Goal: Task Accomplishment & Management: Complete application form

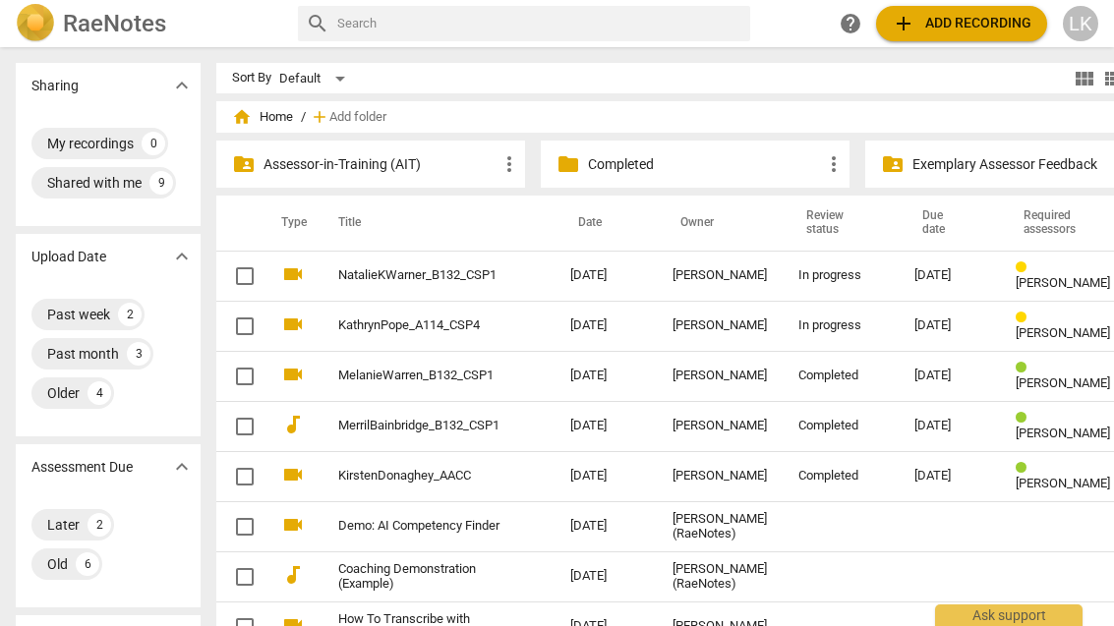
click at [709, 277] on div "[PERSON_NAME]" at bounding box center [720, 275] width 94 height 15
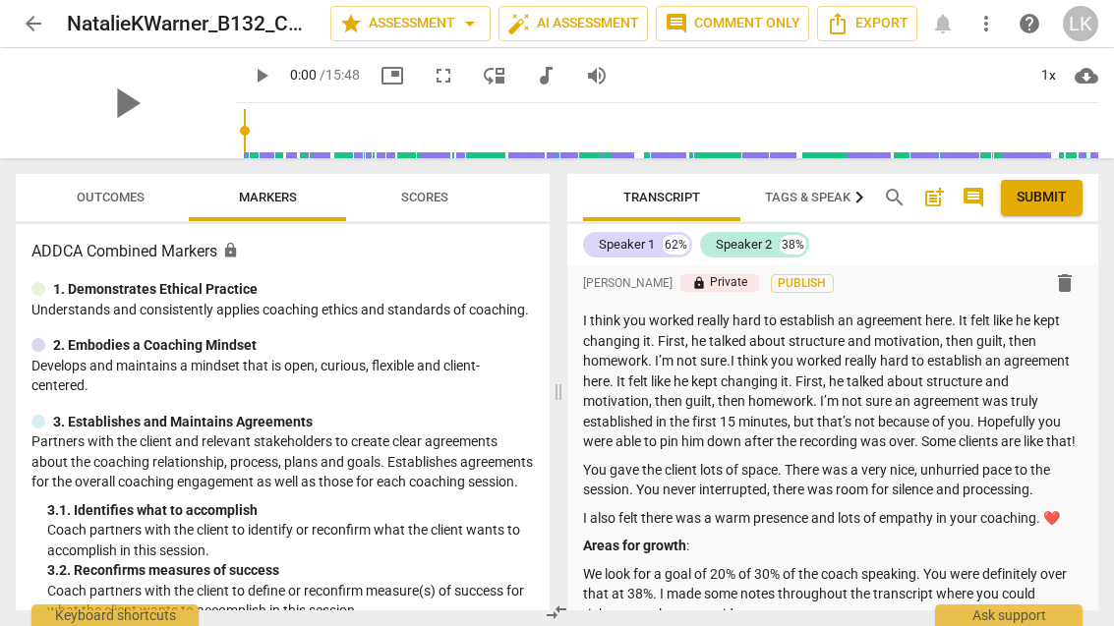
scroll to position [62, 0]
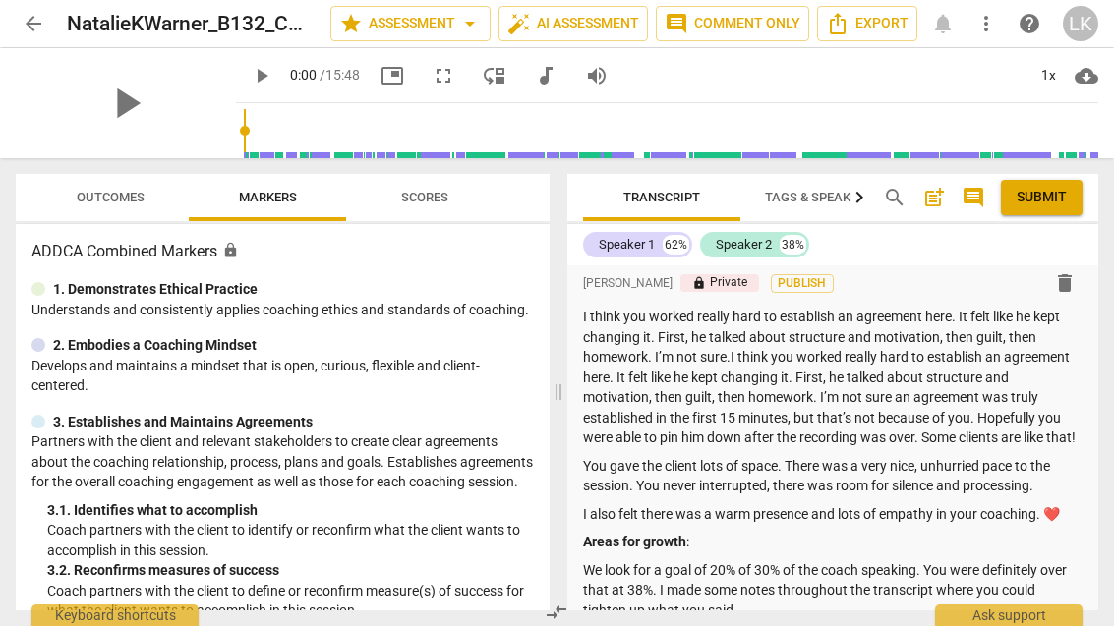
click at [866, 356] on p "I think you worked really hard to establish an agreement here. It felt like he …" at bounding box center [833, 378] width 501 height 142
click at [803, 376] on p "I think you worked really hard to establish an agreement here. It felt like he …" at bounding box center [833, 378] width 501 height 142
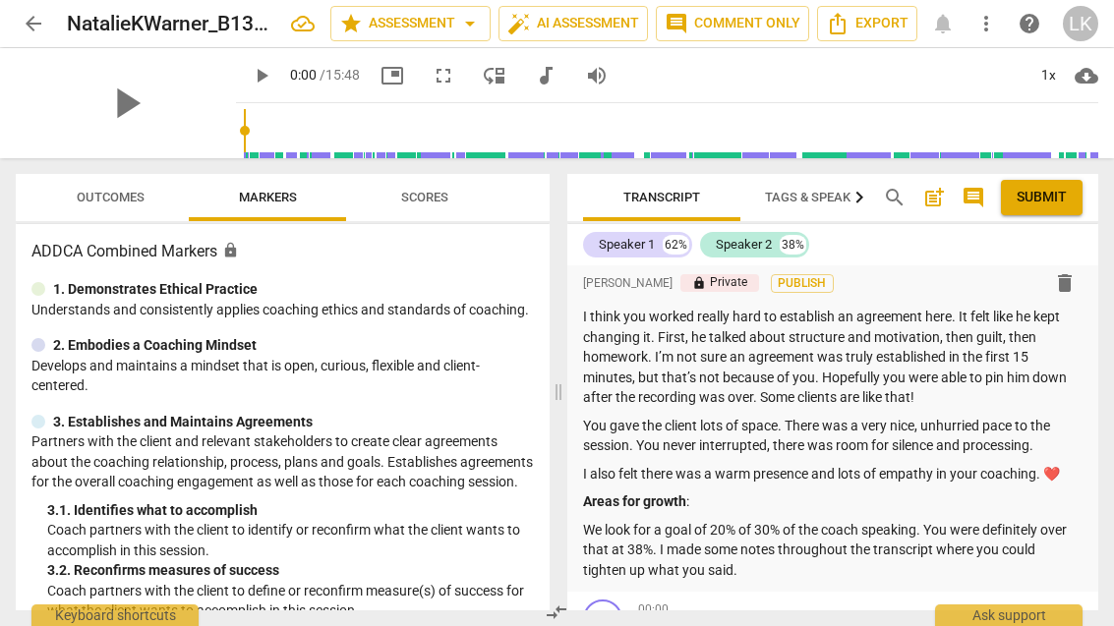
click at [761, 391] on p "I think you worked really hard to establish an agreement here. It felt like he …" at bounding box center [833, 357] width 501 height 101
click at [115, 200] on span "Outcomes" at bounding box center [111, 197] width 68 height 15
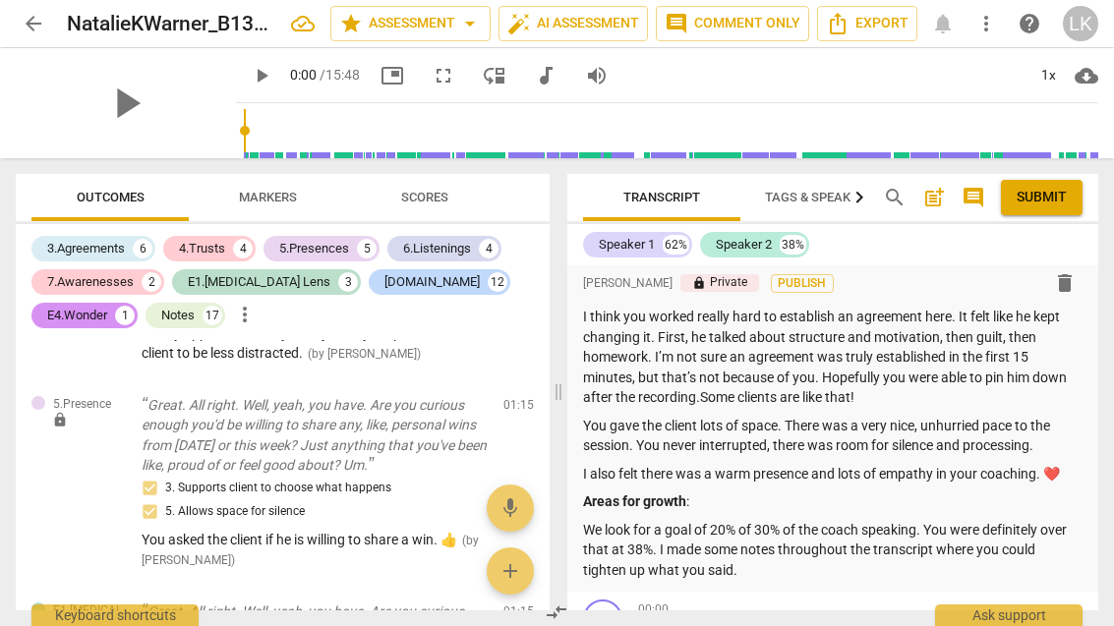
scroll to position [757, 0]
click at [487, 399] on span "edit" at bounding box center [483, 408] width 24 height 24
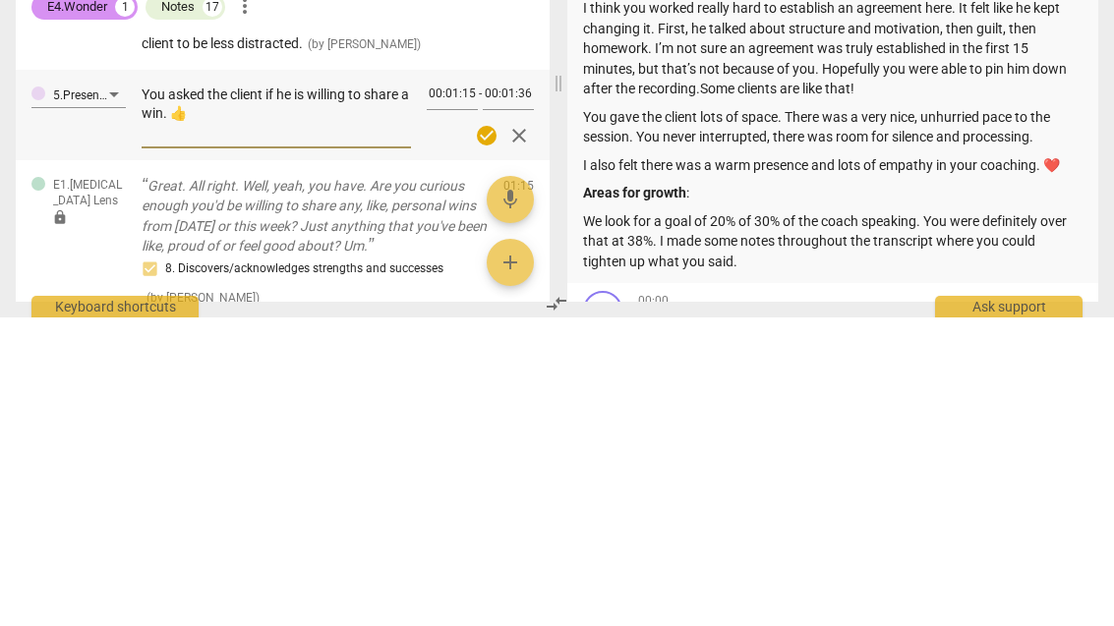
click at [339, 394] on textarea "You asked the client if he is willing to share a win. 👍" at bounding box center [276, 422] width 269 height 56
type textarea "You asked the client if he is willin to share a win. 👍"
type textarea "You asked the client if he is willi to share a win. 👍"
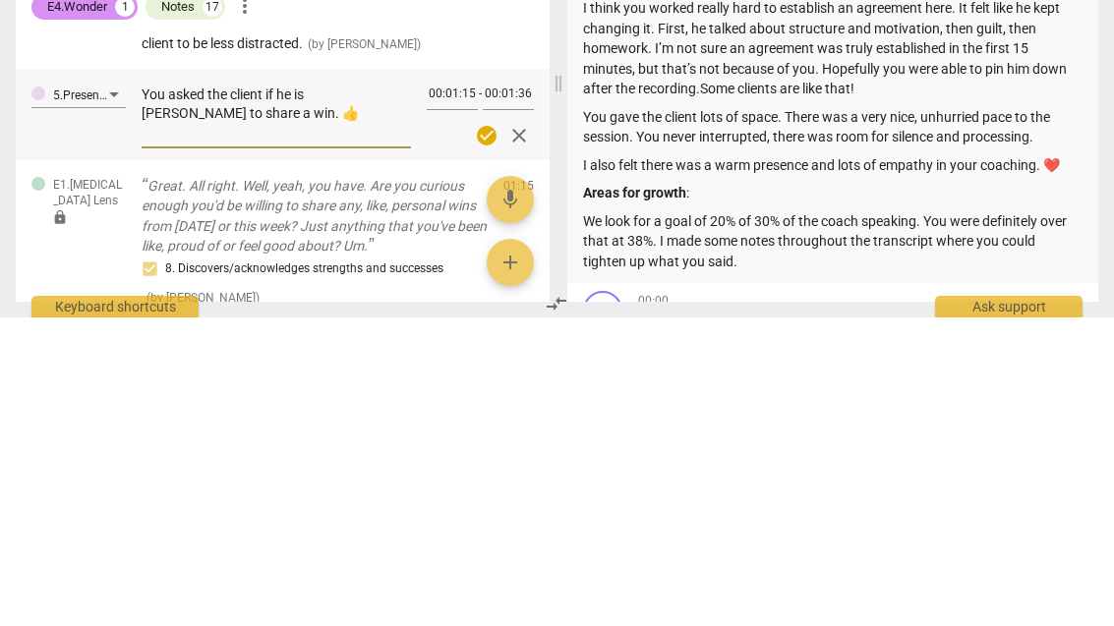
type textarea "You asked the client if he is will to share a win. 👍"
type textarea "You asked the client if he is wil to share a win. 👍"
type textarea "You asked the client if he is wi to share a win. 👍"
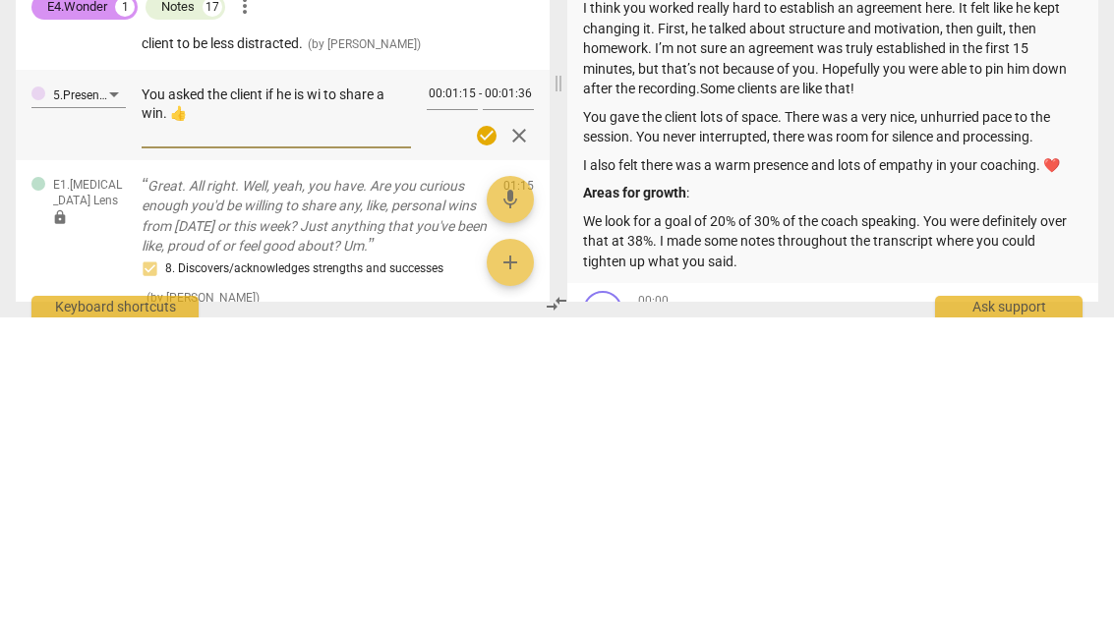
type textarea "You asked the client if he is wi to share a win. 👍"
type textarea "You asked the client if he is w to share a win. 👍"
type textarea "You asked the client if he is to share a win. 👍"
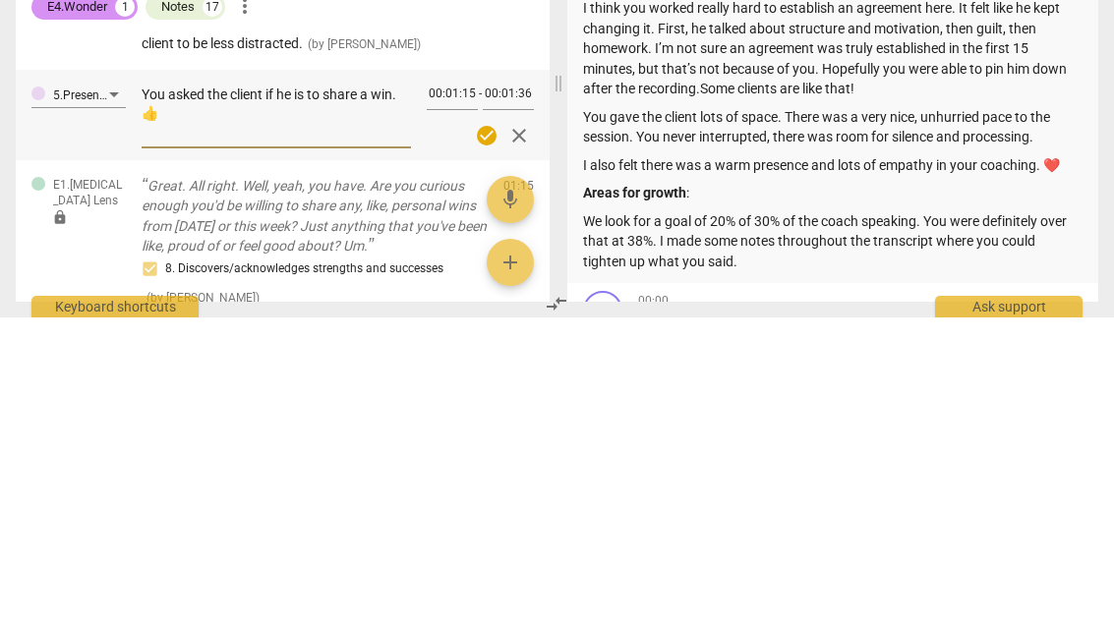
type textarea "You asked the client if he i to share a win. 👍"
type textarea "You asked the client if he to share a win. 👍"
type textarea "You asked the client if he w to share a win. 👍"
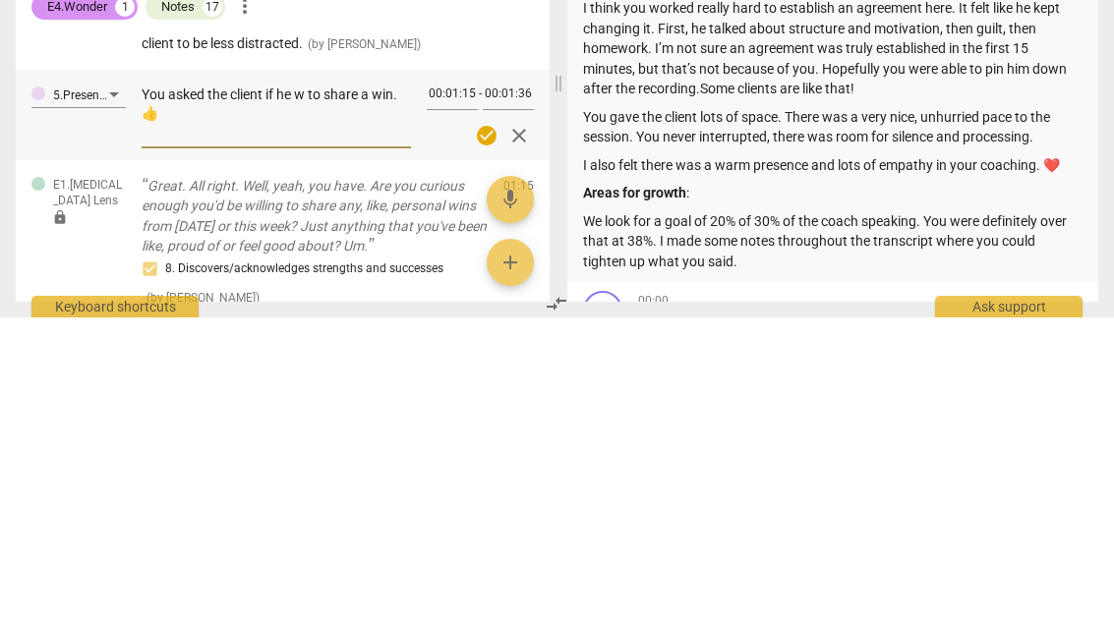
type textarea "You asked the client if he w to share a win. 👍"
type textarea "You asked the client if he wa to share a win. 👍"
type textarea "You asked the client if he was to share a win. 👍"
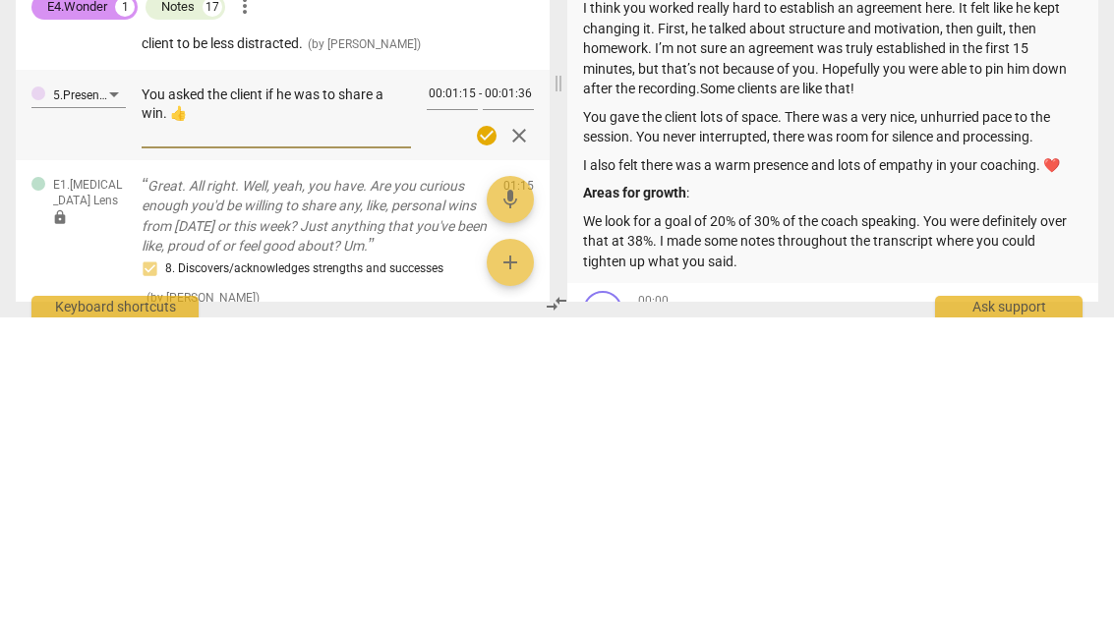
type textarea "You asked the client if he was to share a win. 👍"
type textarea "You asked the client if he was W to share a win. 👍"
type textarea "You asked the client if he was WILLING to share a win. 👍"
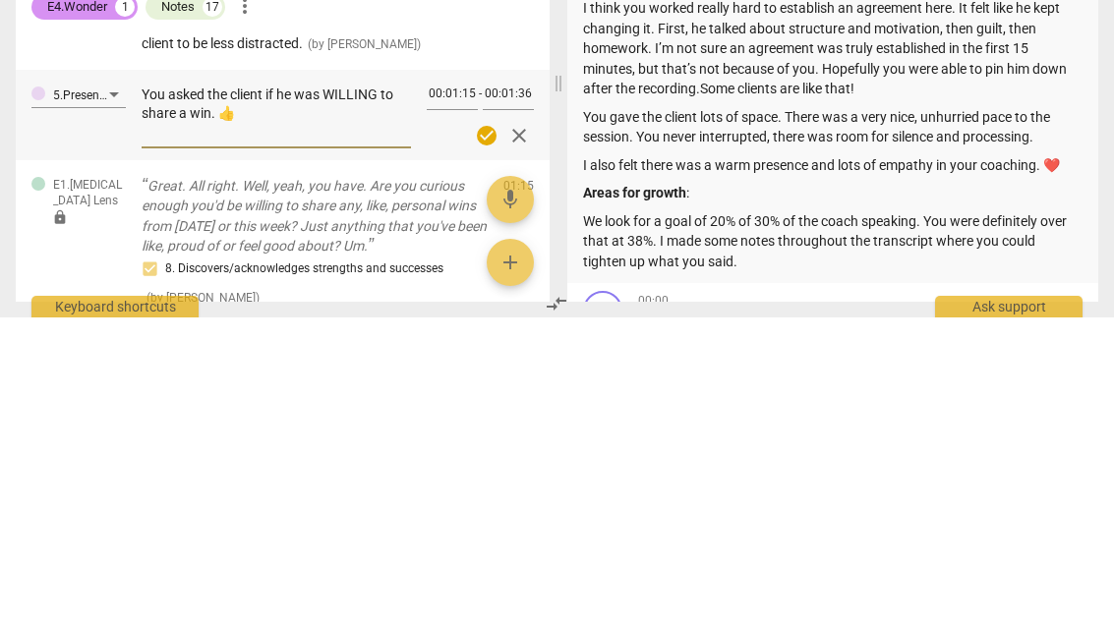
type textarea "You asked the client if he was WILLING to share a win. 👍"
click at [487, 390] on input "00:01:36" at bounding box center [508, 404] width 51 height 29
click at [493, 433] on span "check_circle" at bounding box center [487, 445] width 24 height 24
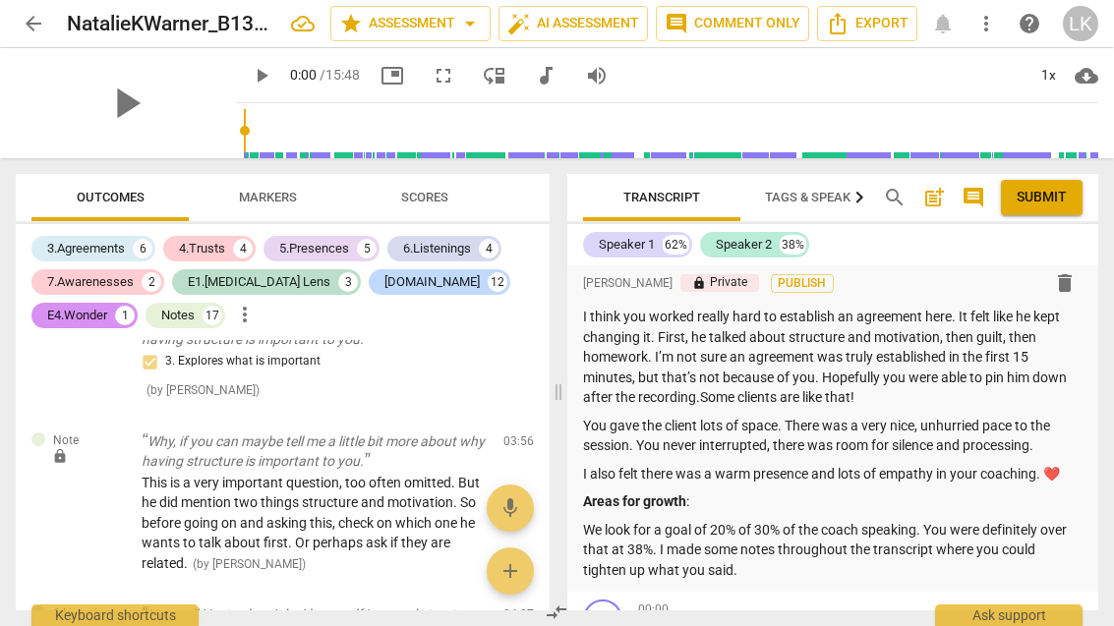
scroll to position [3310, 0]
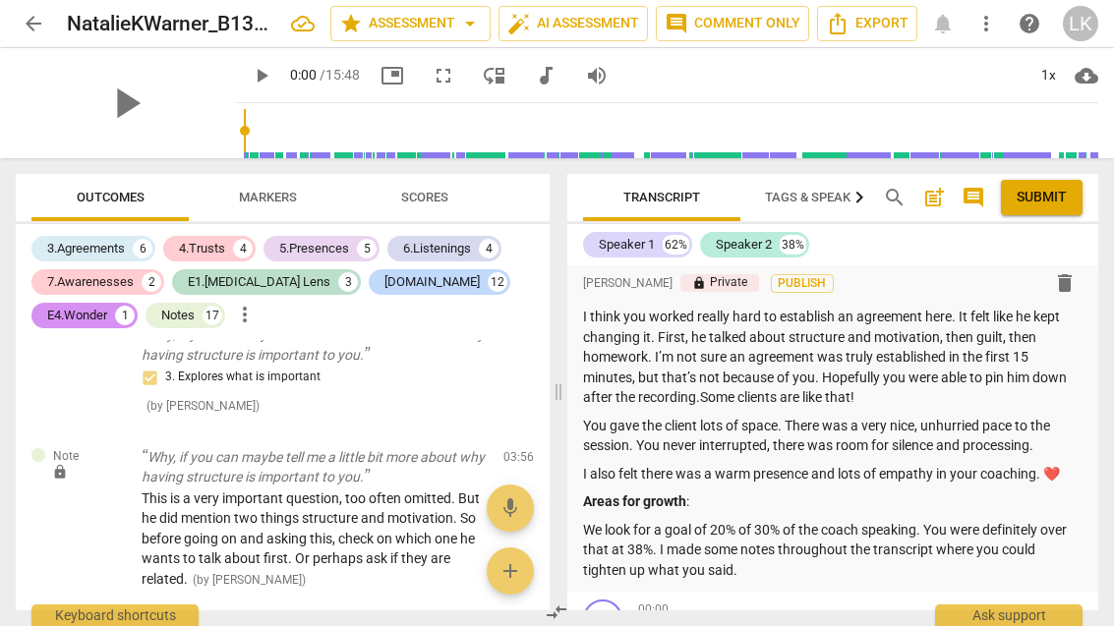
click at [489, 449] on span "edit" at bounding box center [483, 461] width 24 height 24
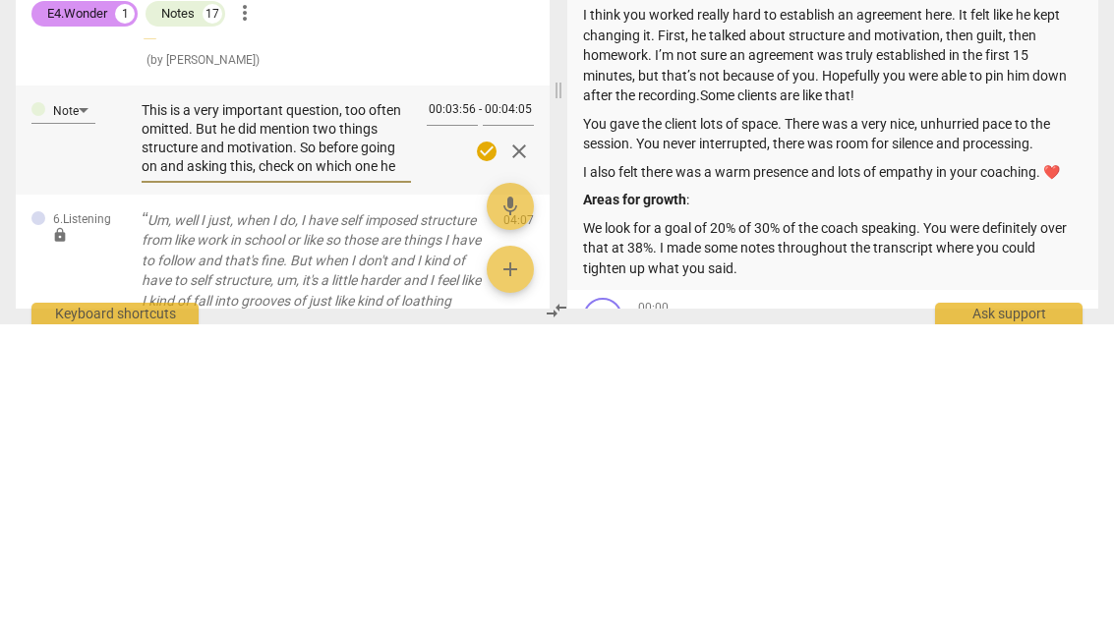
scroll to position [3349, 0]
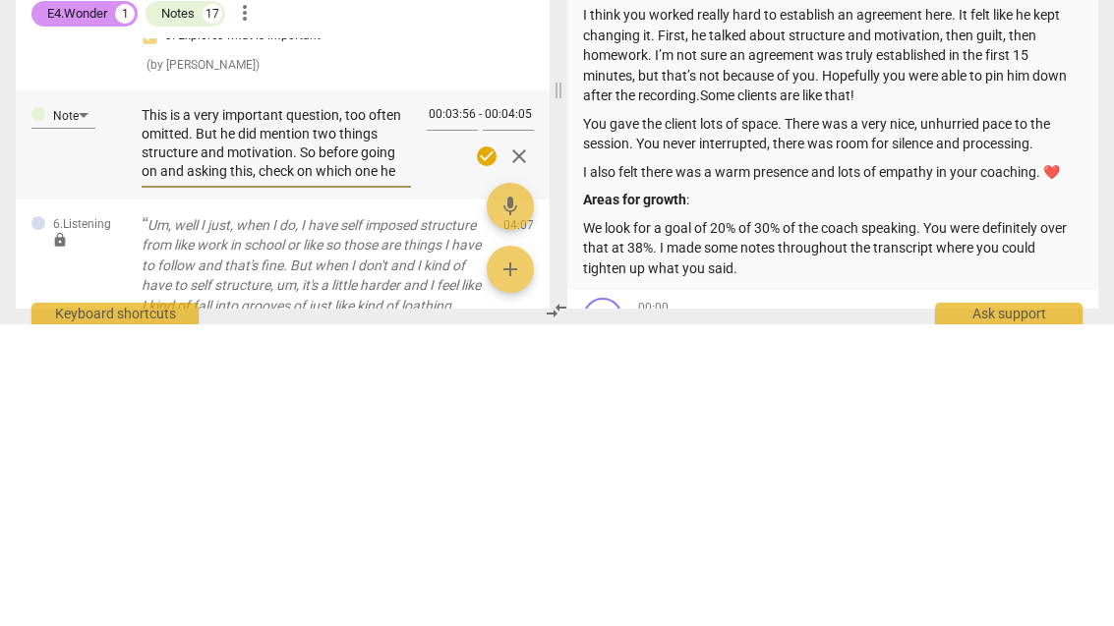
click at [384, 408] on textarea "This is a very important question, too often omitted. But he did mention two th…" at bounding box center [276, 445] width 269 height 75
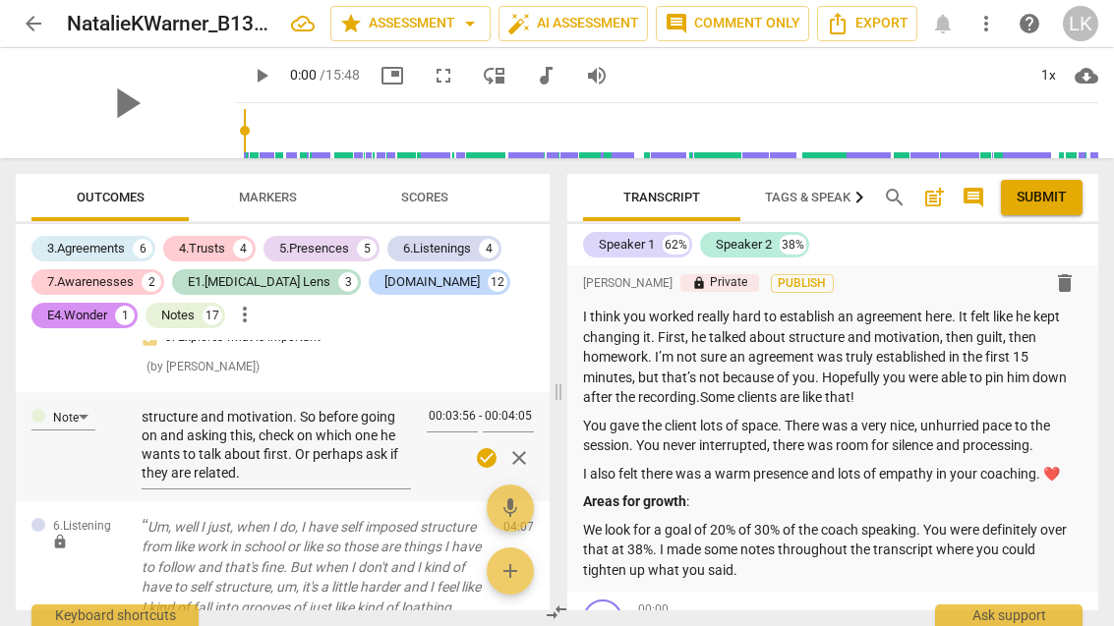
scroll to position [37, 0]
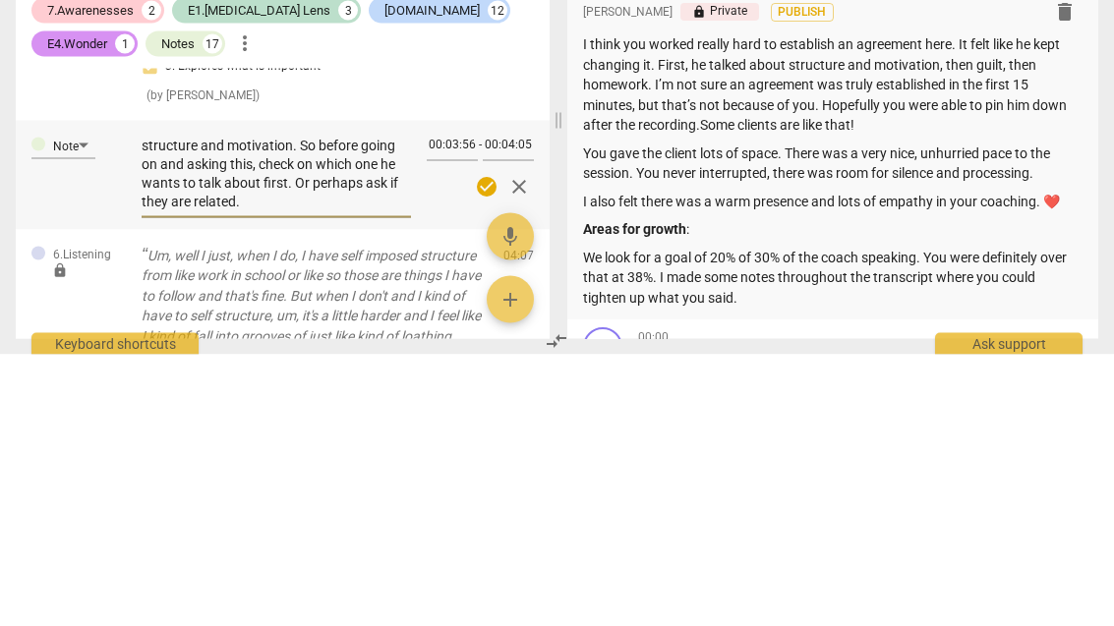
type textarea "This is a very important question, too often omitted. But he did mention two th…"
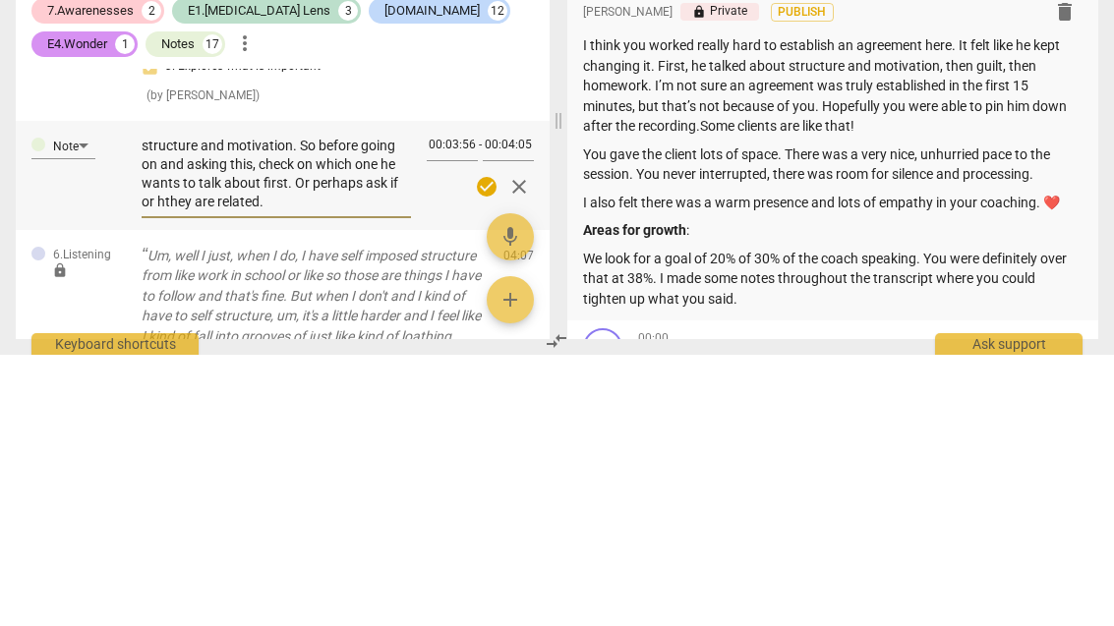
type textarea "This is a very important question, too often omitted. But he did mention two th…"
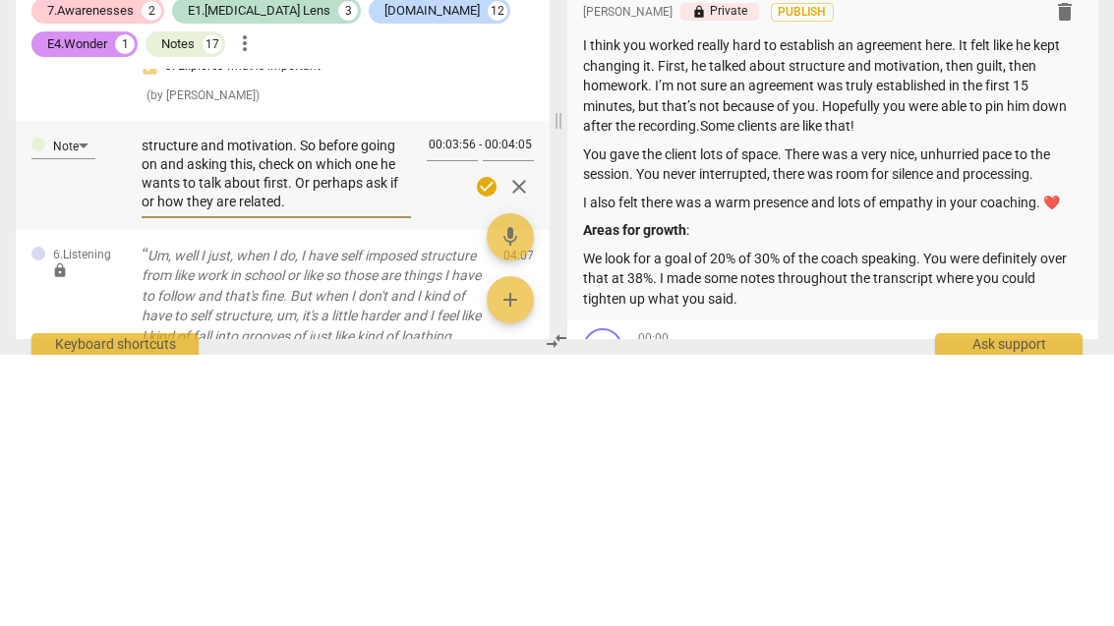
type textarea "This is a very important question, too often omitted. But he did mention two th…"
click at [489, 446] on span "check_circle" at bounding box center [487, 458] width 24 height 24
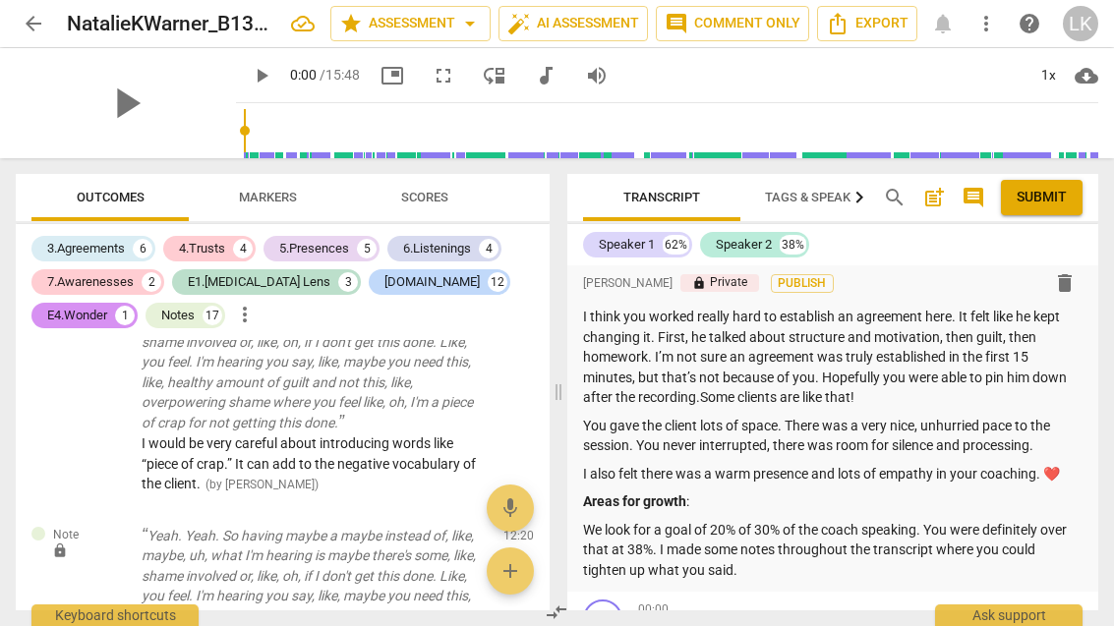
scroll to position [8972, 0]
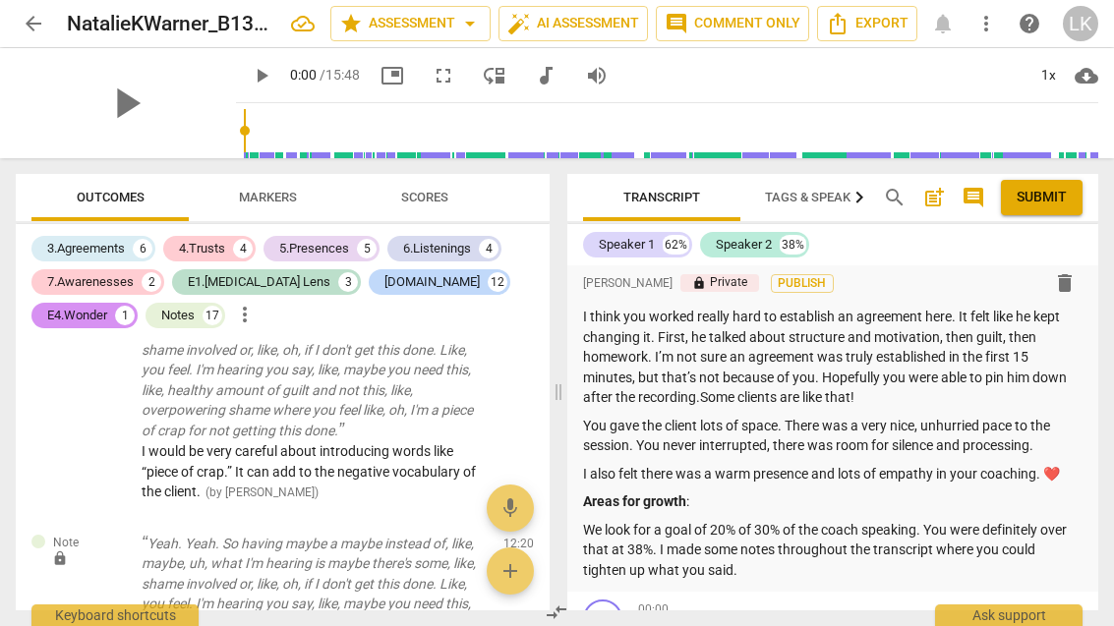
click at [487, 534] on button "edit" at bounding box center [483, 548] width 29 height 29
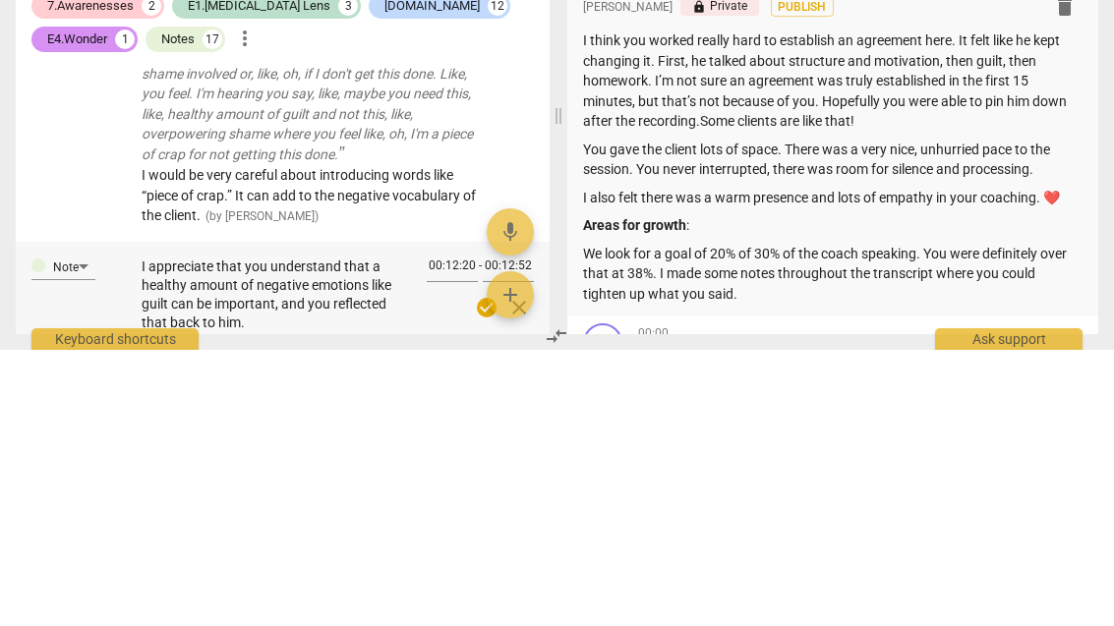
click at [196, 534] on textarea "I appreciate that you understand that a healthy amount of negative emotions lik…" at bounding box center [276, 571] width 269 height 75
click at [194, 534] on textarea "I appreciate that you understand that a healthy amount of negative emotions lik…" at bounding box center [276, 571] width 269 height 75
click at [188, 534] on textarea "I appreciate that you understand that a healthy amount of negative emotions lik…" at bounding box center [276, 571] width 269 height 75
type textarea "I appreciate that you understand that a healthyamount of negative emotions like…"
type textarea "I appreciate that you understand that a healthamount of negative emotions like …"
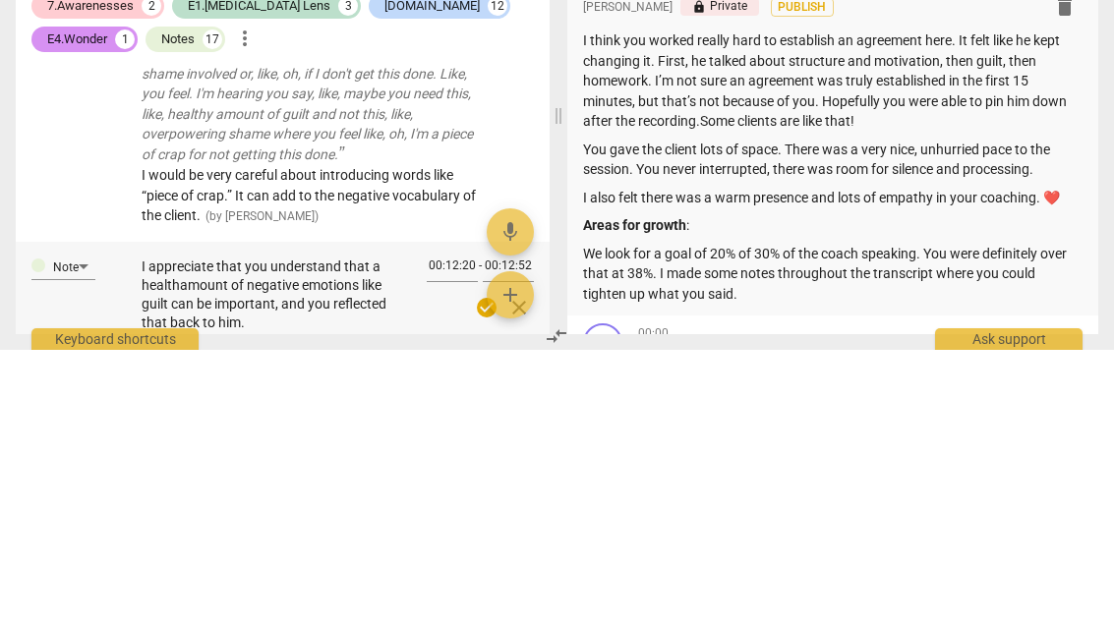
type textarea "I appreciate that you understand that a healthamount of negative emotions like …"
type textarea "I appreciate that you understand that a healtamount of negative emotions like g…"
type textarea "I appreciate that you understand that a healamount of negative emotions like gu…"
type textarea "I appreciate that you understand that a heaamount of negative emotions like gui…"
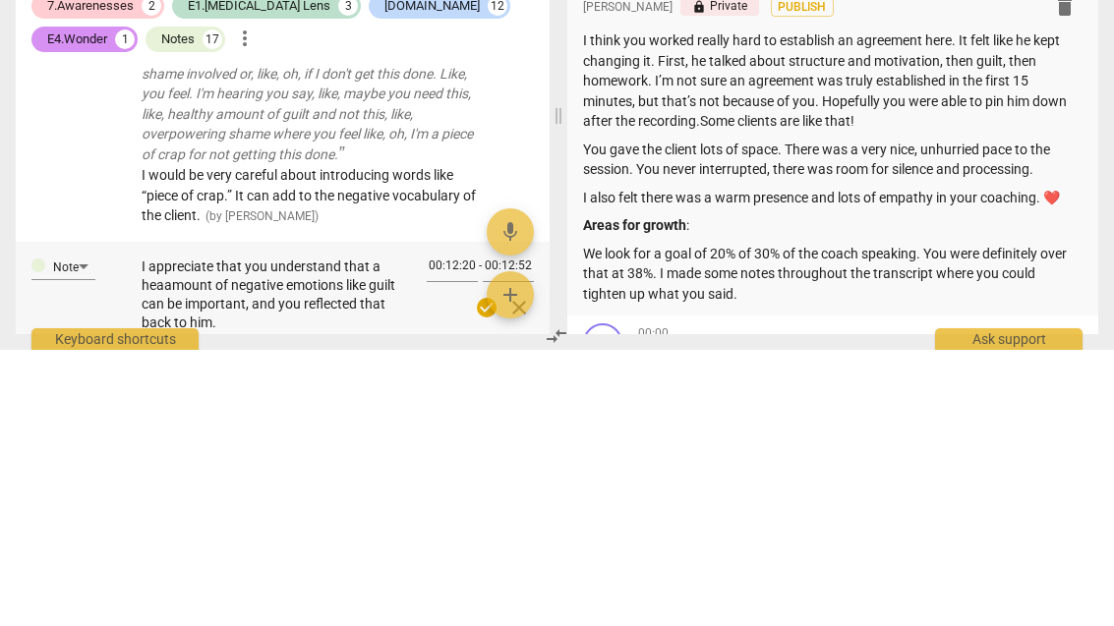
type textarea "I appreciate that you understand that a heamount of negative emotions like guil…"
type textarea "I appreciate that you understand that a hamount of negative emotions like guilt…"
type textarea "I appreciate that you understand that an amount of negative emotions like guilt…"
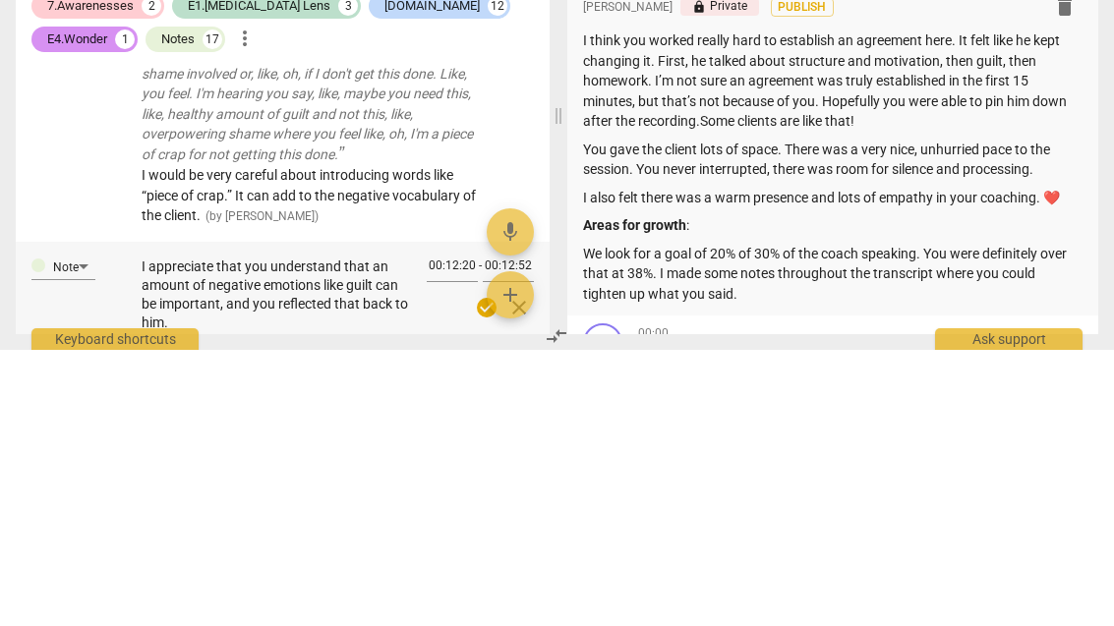
type textarea "I appreciate that you understand that an Hamount of negative emotions like guil…"
type textarea "I appreciate that you understand that an HEamount of negative emotions like gui…"
type textarea "I appreciate that you understand that an HEALTHYamount of negative emotions lik…"
type textarea "I appreciate that you understand that an HEALTHY amount of negative emotions li…"
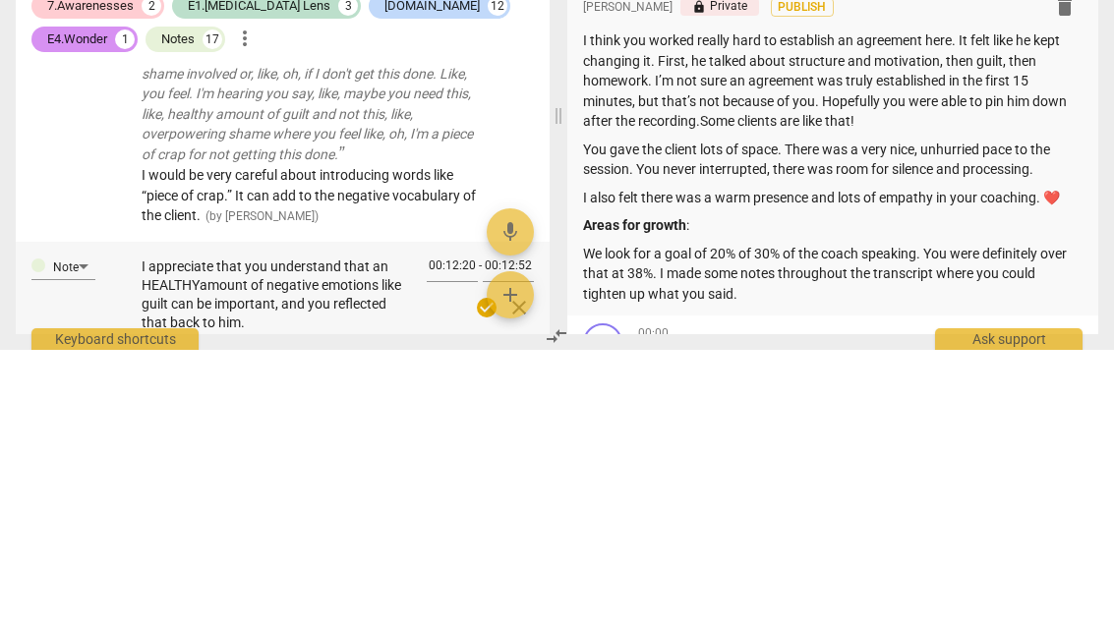
type textarea "I appreciate that you understand that an HEALTHY amount of negative emotions li…"
type textarea "I appreciate that you understand that an HEALTHYamount of negative emotions lik…"
type textarea "I appreciate that you understand that an HEALTHY amount of negative emotions li…"
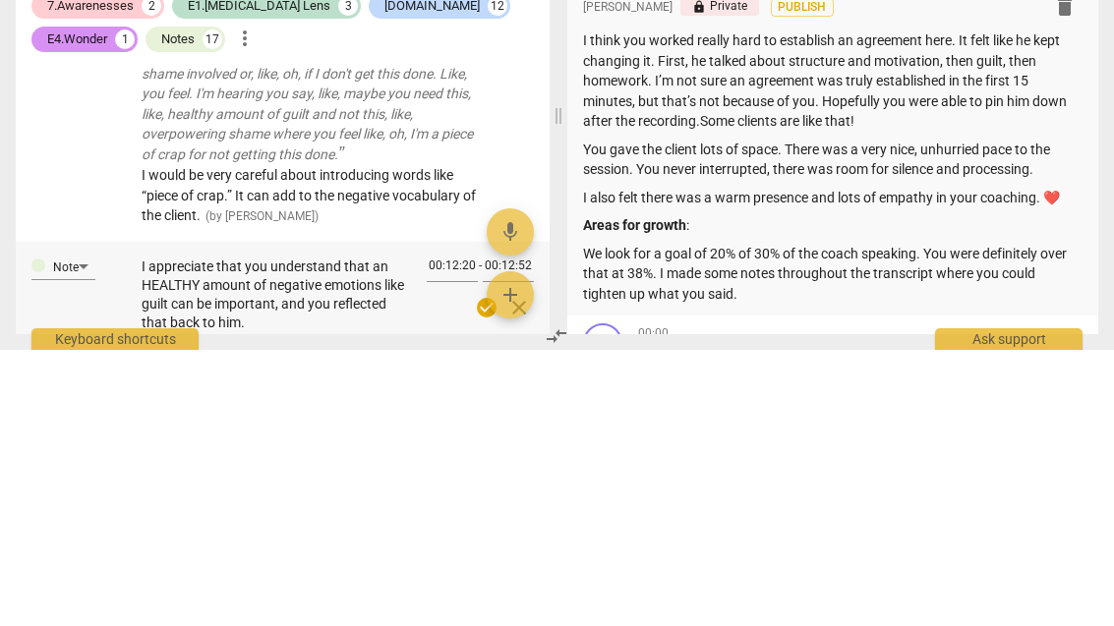
click at [498, 572] on span "check_circle" at bounding box center [487, 584] width 24 height 24
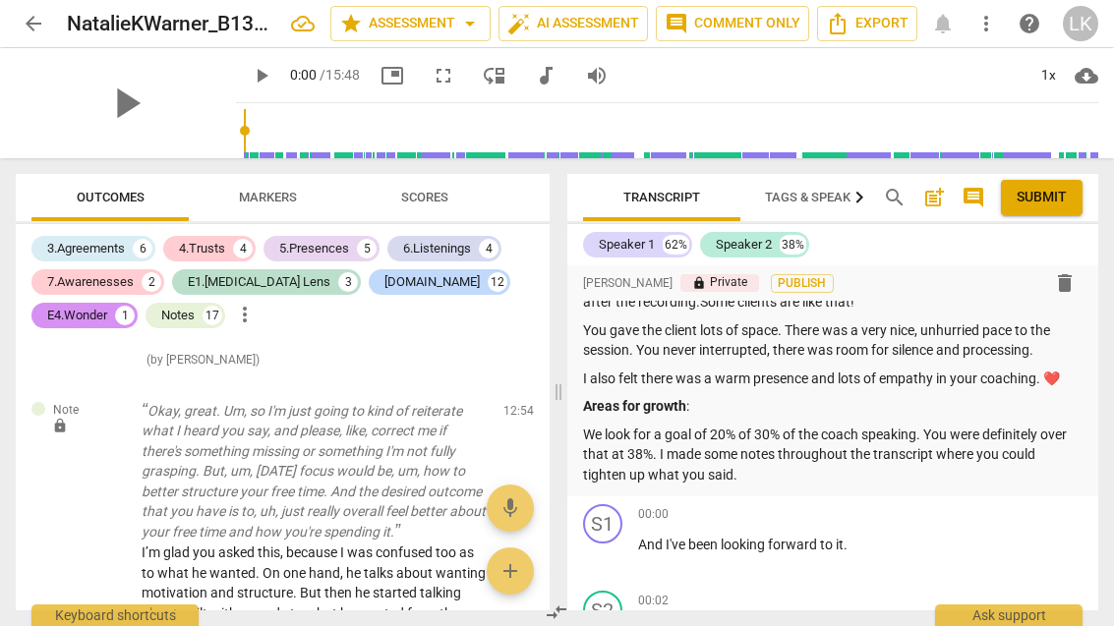
scroll to position [169, 0]
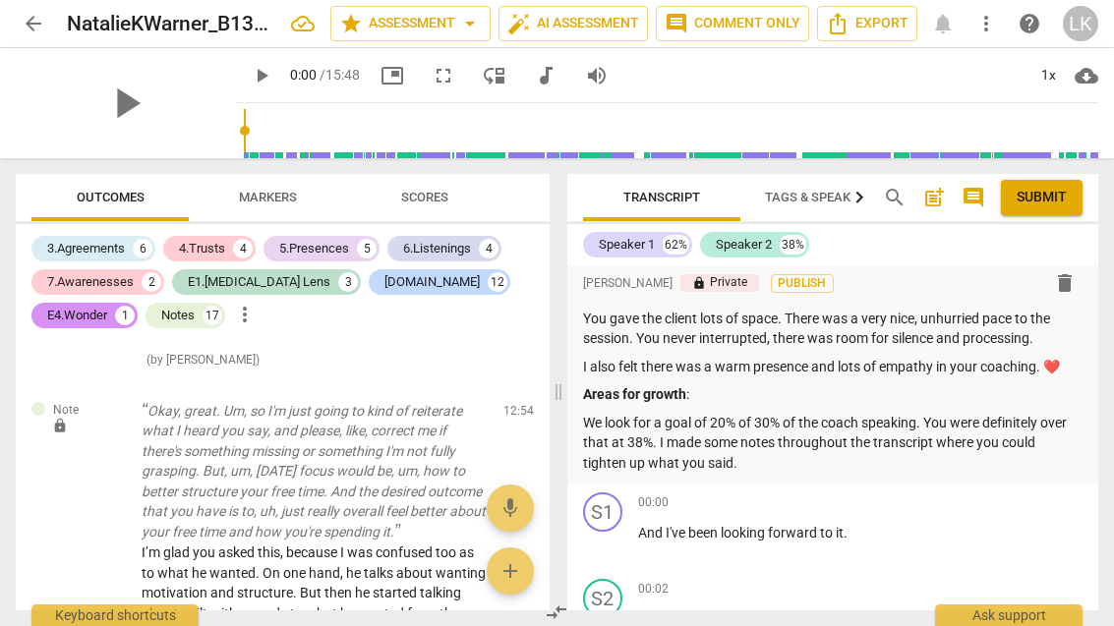
click at [792, 458] on p "We look for a goal of 20% of 30% of the coach speaking. You were definitely ove…" at bounding box center [833, 443] width 501 height 61
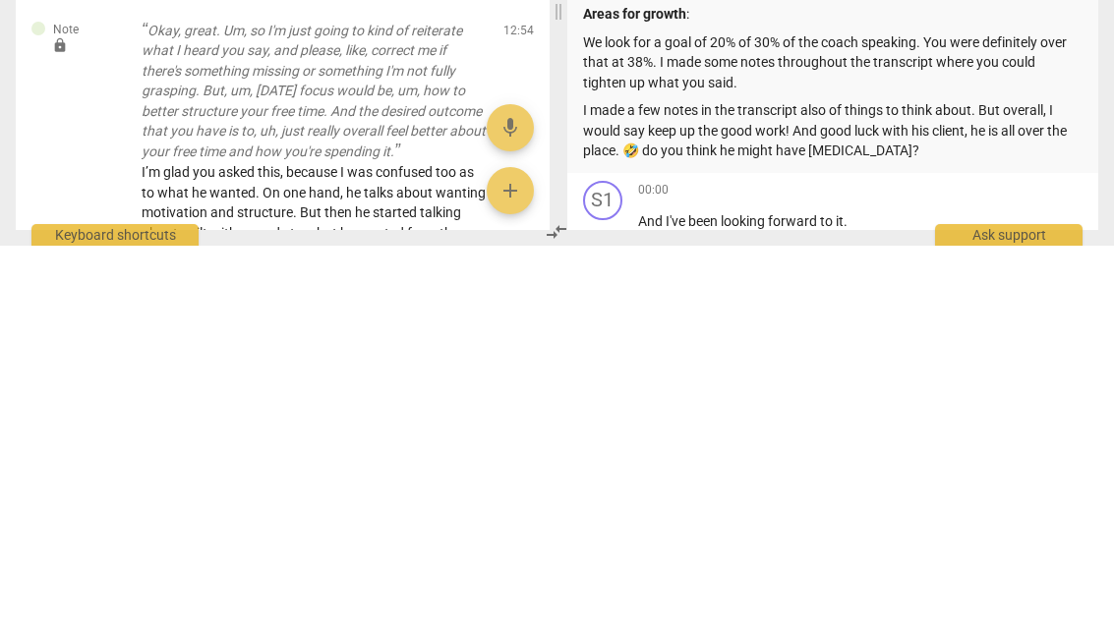
click at [652, 481] on p "I made a few notes in the transcript also of things to think about. But overall…" at bounding box center [833, 511] width 501 height 61
click at [667, 481] on p "I made a few notes in the transcript also of things to think about. But overall…" at bounding box center [833, 511] width 501 height 61
click at [897, 481] on p "I made a few notes in the transcript also of things to think about. But overall…" at bounding box center [833, 511] width 501 height 61
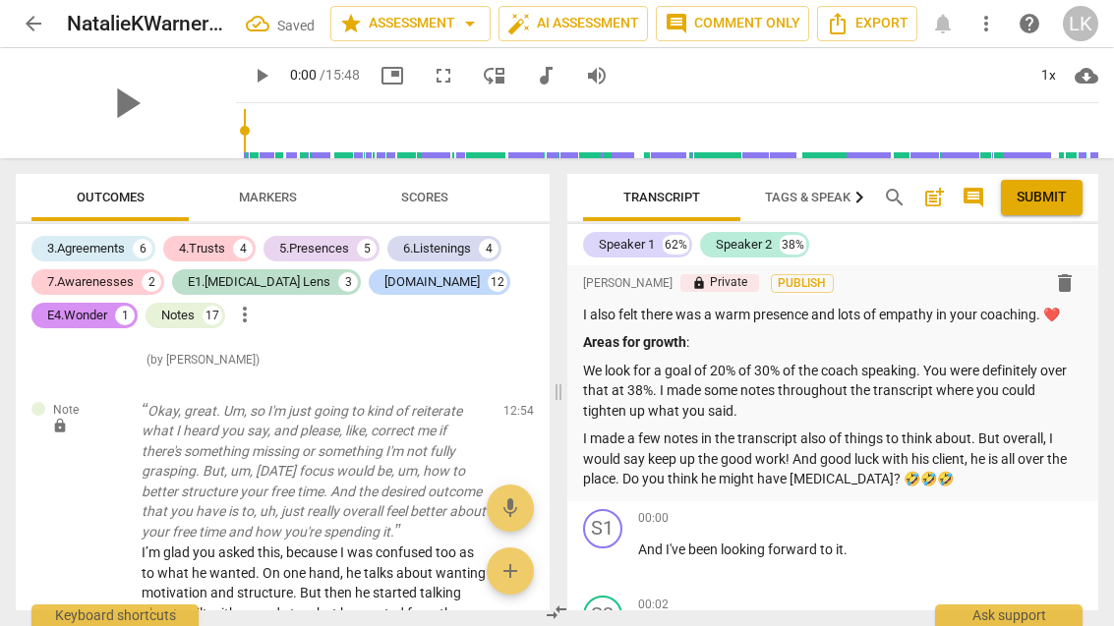
scroll to position [220, 0]
click at [855, 438] on p "I made a few notes in the transcript also of things to think about. But overall…" at bounding box center [833, 460] width 501 height 61
click at [1062, 200] on span "Submit" at bounding box center [1042, 198] width 50 height 20
click at [1063, 202] on span "Submit" at bounding box center [1042, 198] width 50 height 20
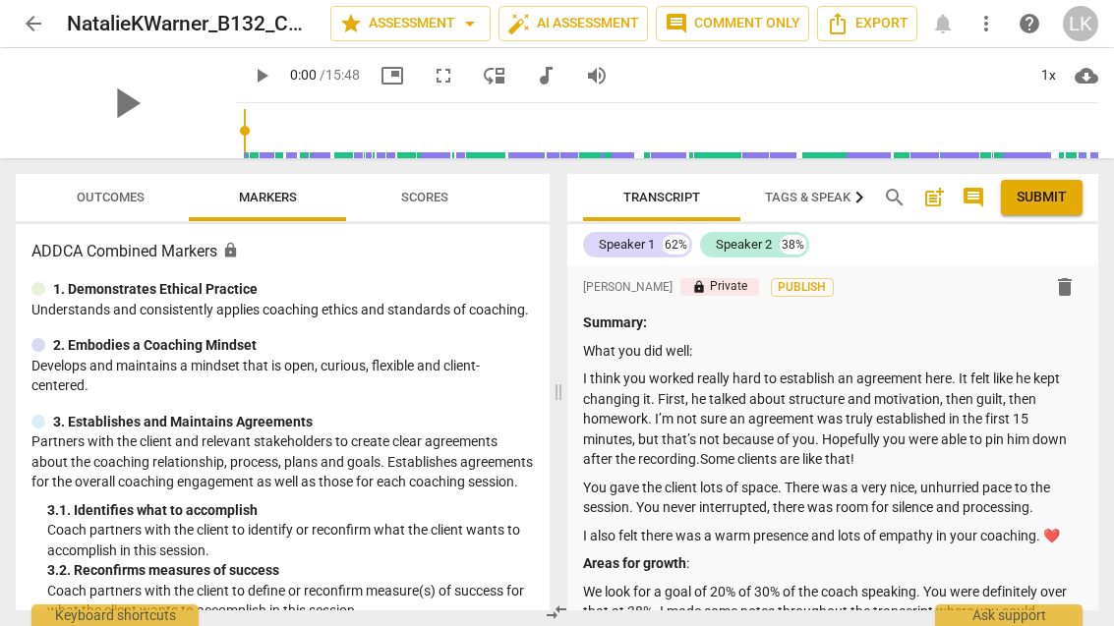
click at [1063, 199] on span "Submit" at bounding box center [1042, 198] width 50 height 20
click at [38, 18] on span "arrow_back" at bounding box center [34, 24] width 24 height 24
